Goal: Transaction & Acquisition: Book appointment/travel/reservation

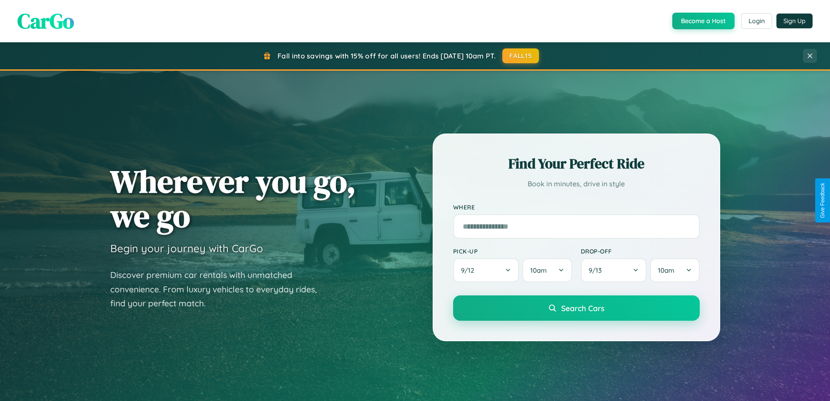
scroll to position [376, 0]
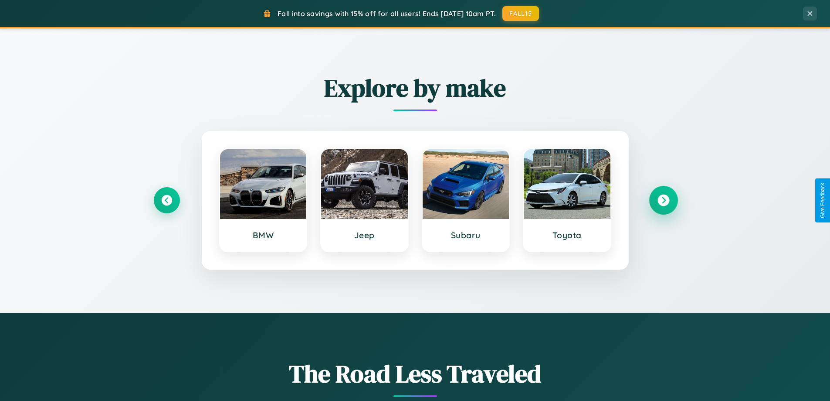
click at [663, 200] on icon at bounding box center [664, 200] width 12 height 12
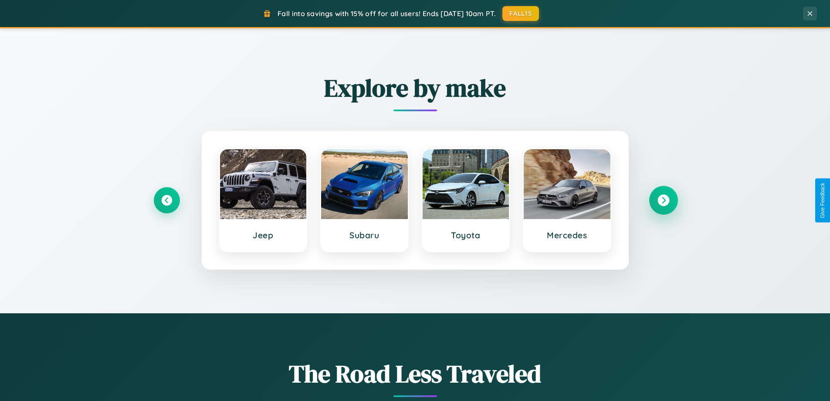
click at [663, 200] on icon at bounding box center [664, 200] width 12 height 12
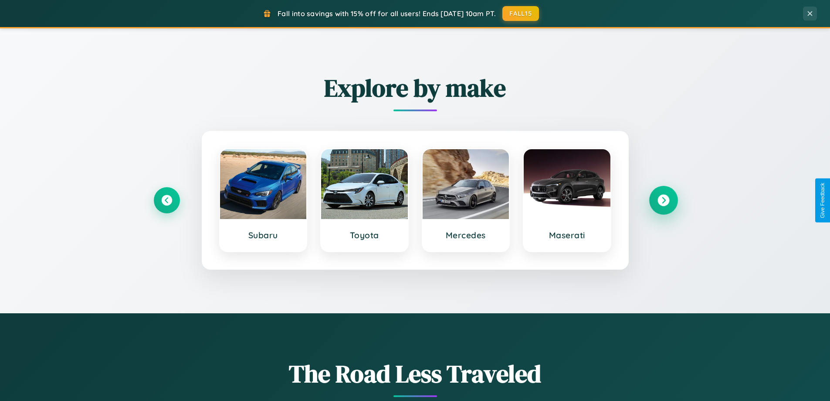
click at [663, 200] on icon at bounding box center [664, 200] width 12 height 12
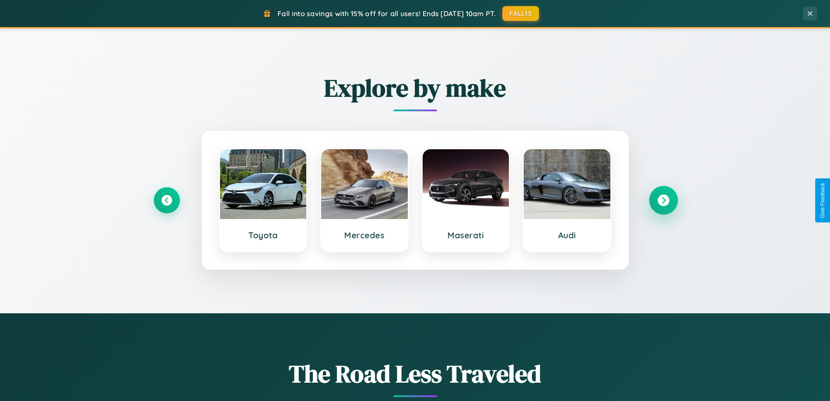
scroll to position [600, 0]
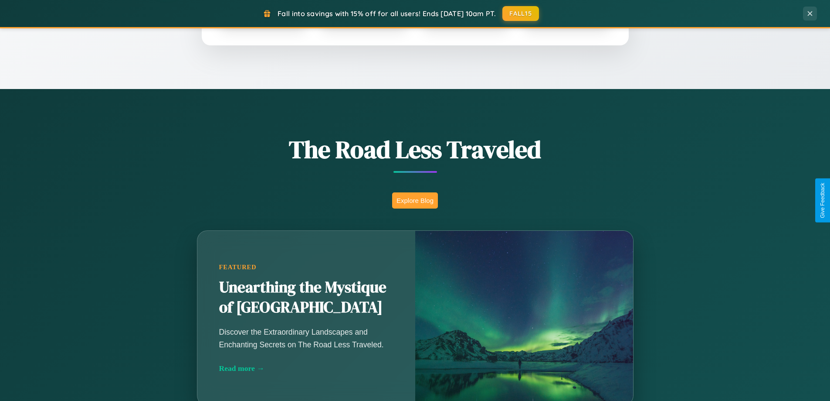
click at [415, 200] on button "Explore Blog" at bounding box center [415, 200] width 46 height 16
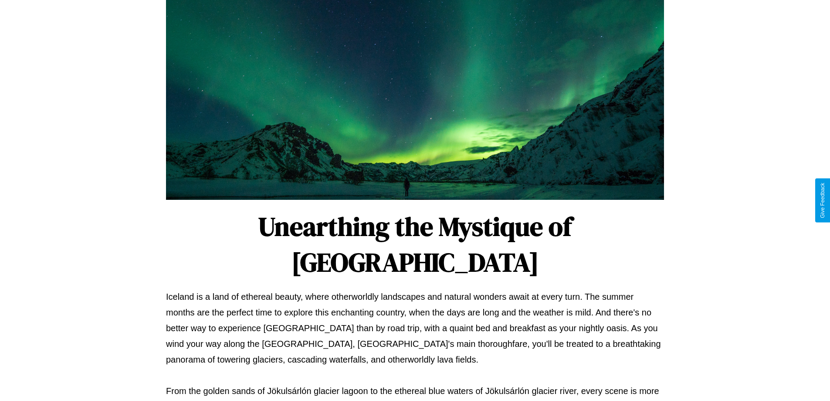
scroll to position [282, 0]
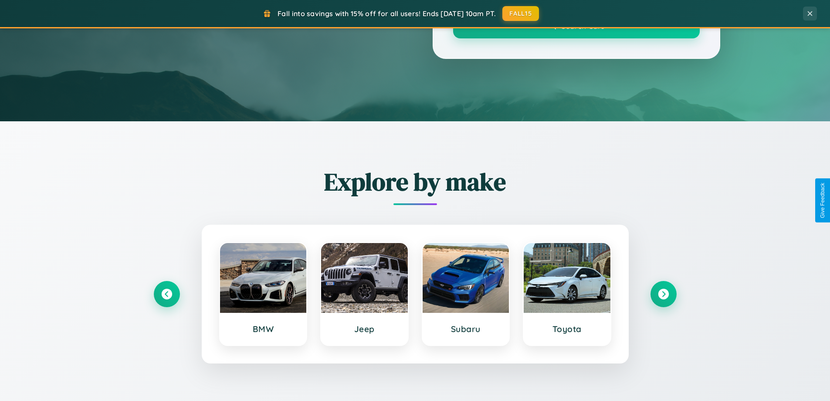
scroll to position [600, 0]
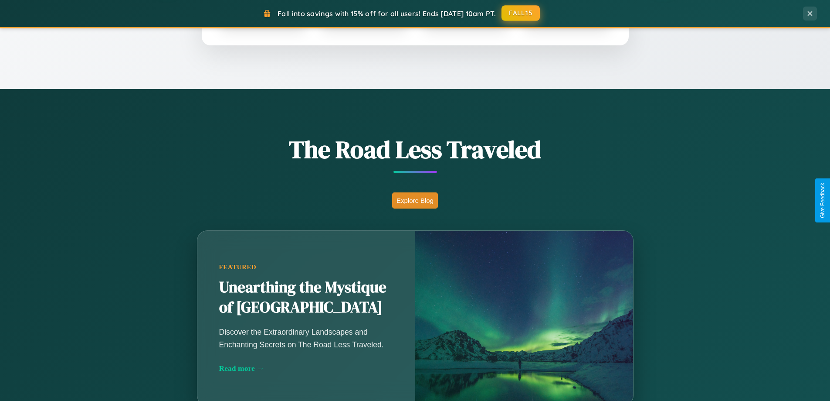
click at [521, 14] on button "FALL15" at bounding box center [521, 13] width 38 height 16
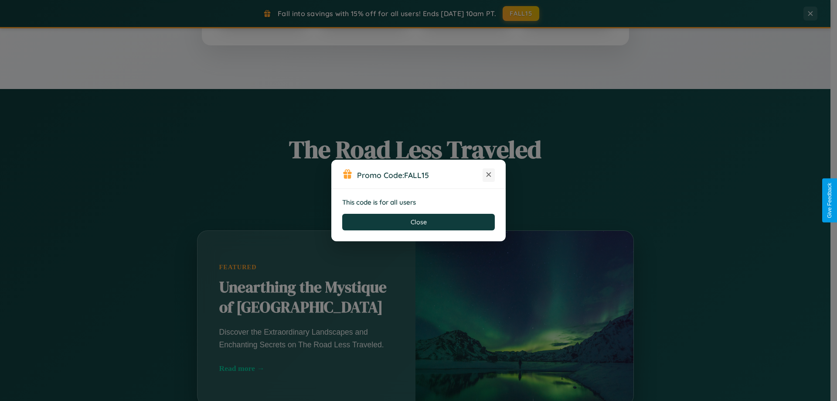
click at [489, 175] on icon at bounding box center [488, 174] width 9 height 9
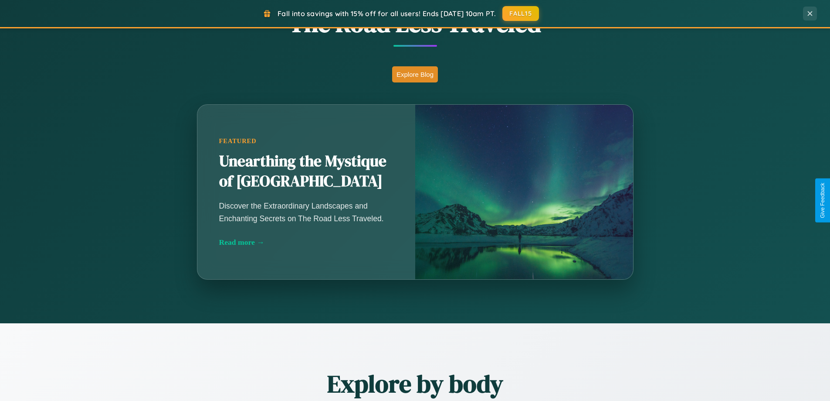
scroll to position [1677, 0]
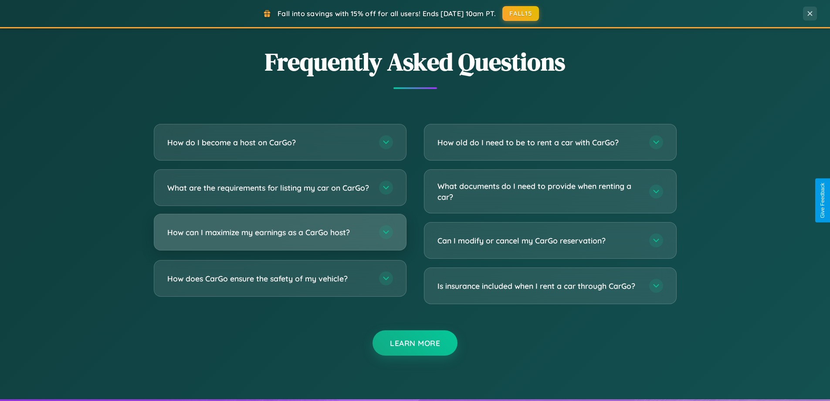
click at [280, 238] on h3 "How can I maximize my earnings as a CarGo host?" at bounding box center [268, 232] width 203 height 11
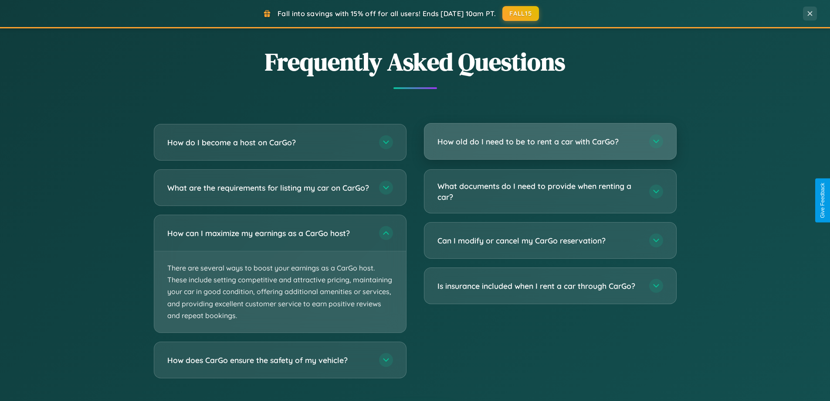
click at [550, 142] on h3 "How old do I need to be to rent a car with CarGo?" at bounding box center [539, 141] width 203 height 11
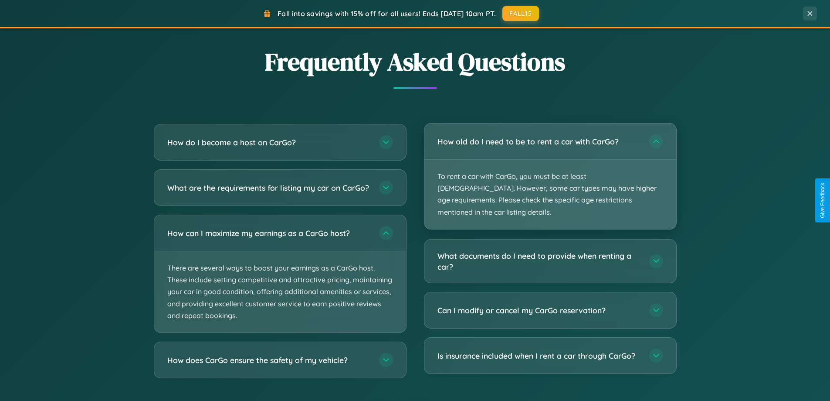
click at [550, 170] on p "To rent a car with CarGo, you must be at least [DEMOGRAPHIC_DATA]. However, som…" at bounding box center [551, 194] width 252 height 69
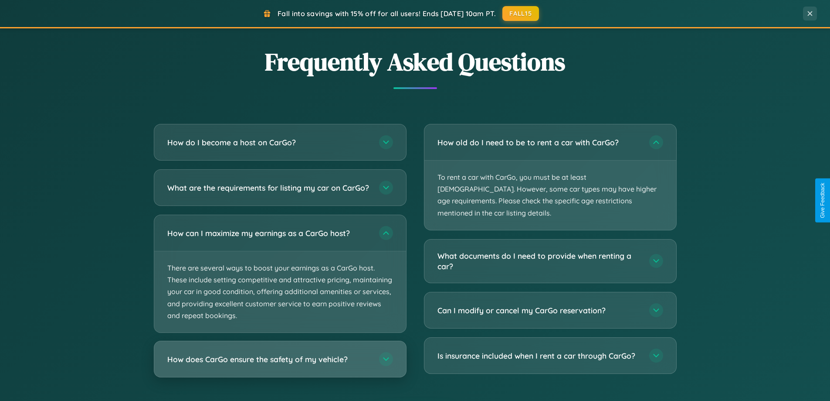
click at [280, 364] on h3 "How does CarGo ensure the safety of my vehicle?" at bounding box center [268, 359] width 203 height 11
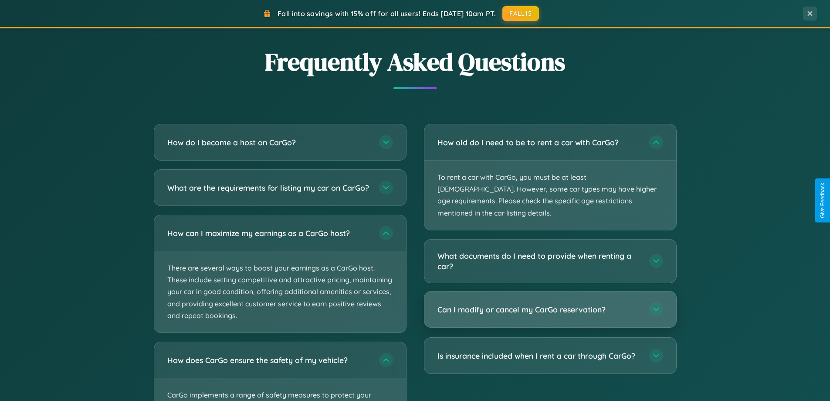
click at [550, 304] on h3 "Can I modify or cancel my CarGo reservation?" at bounding box center [539, 309] width 203 height 11
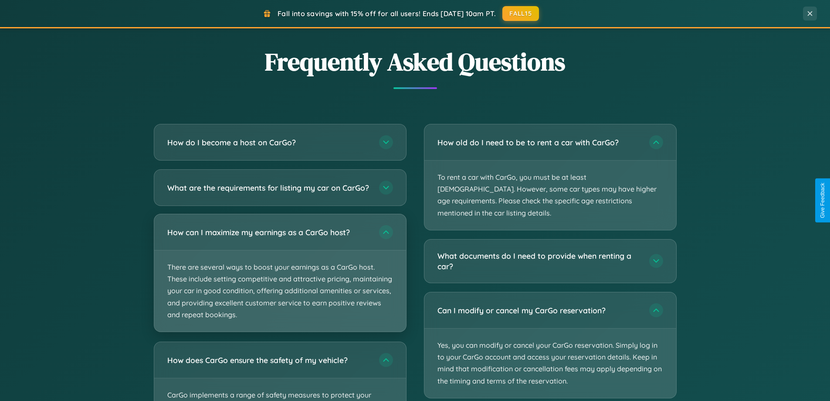
click at [280, 281] on p "There are several ways to boost your earnings as a CarGo host. These include se…" at bounding box center [280, 290] width 252 height 81
click at [280, 280] on p "There are several ways to boost your earnings as a CarGo host. These include se…" at bounding box center [280, 290] width 252 height 81
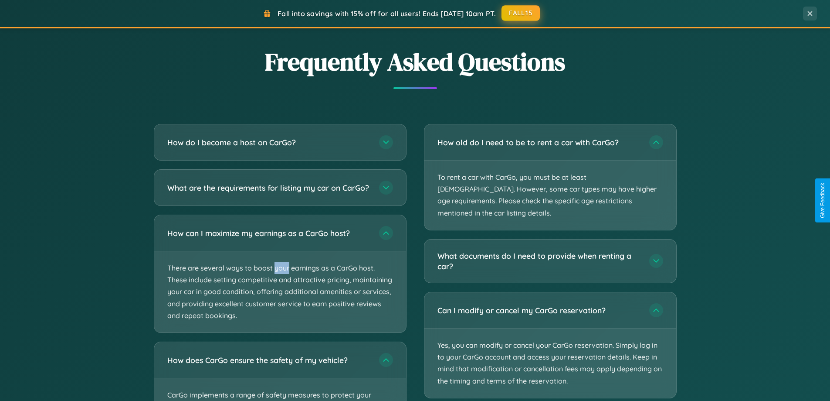
click at [521, 14] on button "FALL15" at bounding box center [521, 13] width 38 height 16
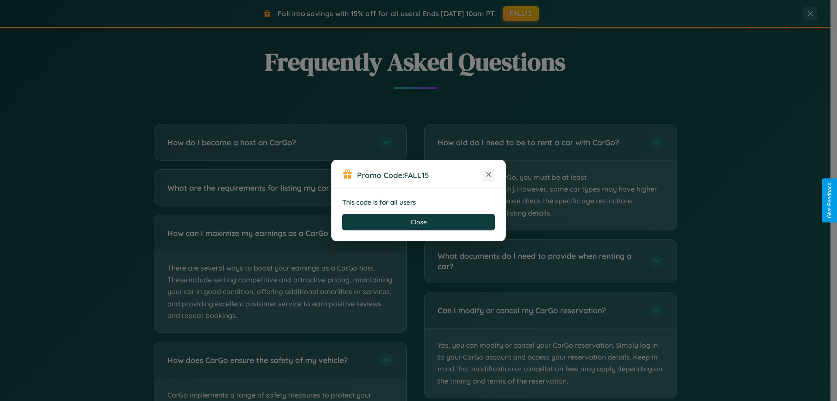
click at [489, 175] on icon at bounding box center [488, 174] width 9 height 9
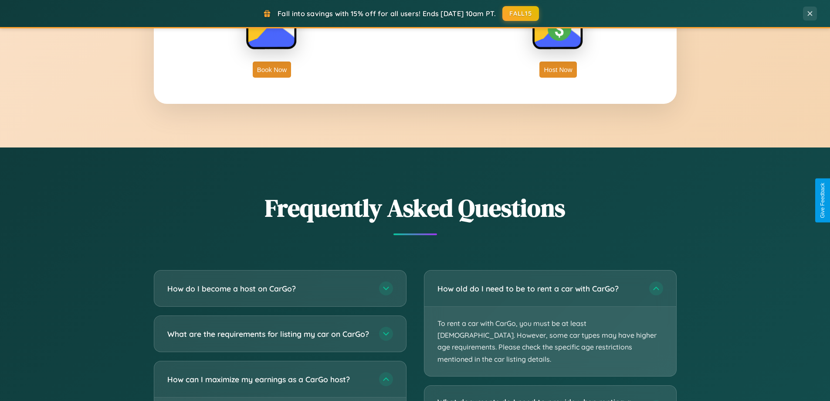
scroll to position [1401, 0]
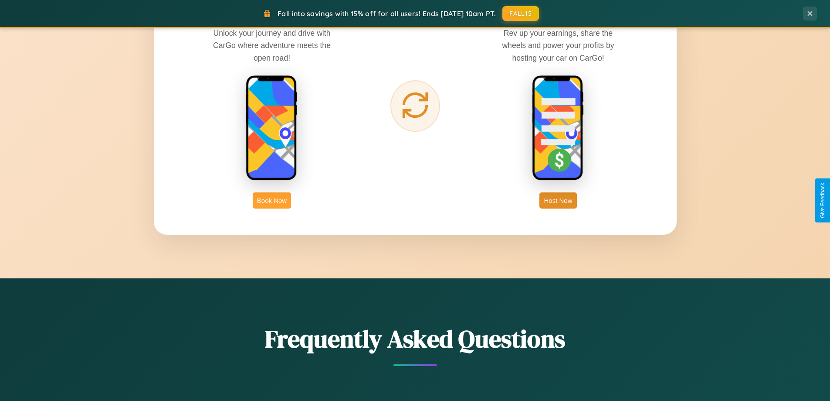
click at [272, 200] on button "Book Now" at bounding box center [272, 200] width 38 height 16
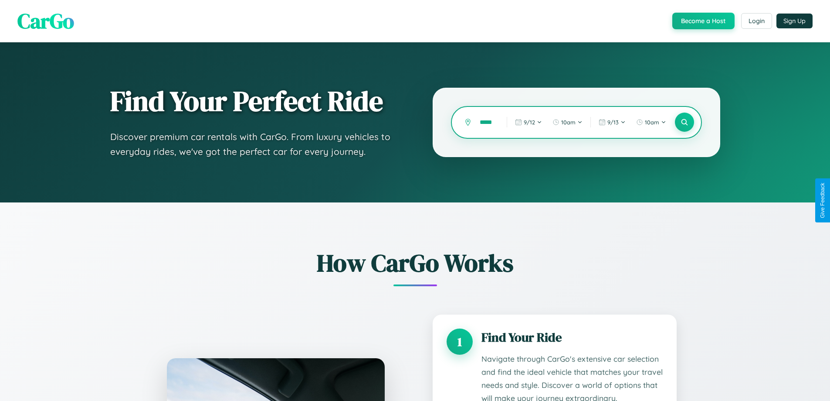
scroll to position [0, 4]
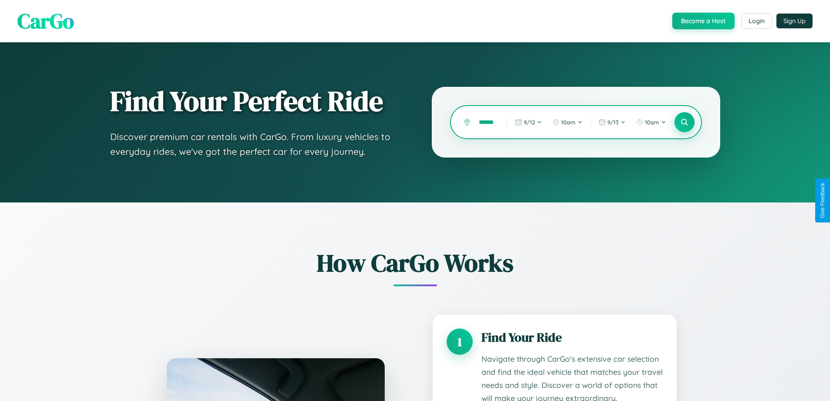
type input "******"
click at [684, 122] on icon at bounding box center [684, 122] width 8 height 8
